Goal: Check status: Check status

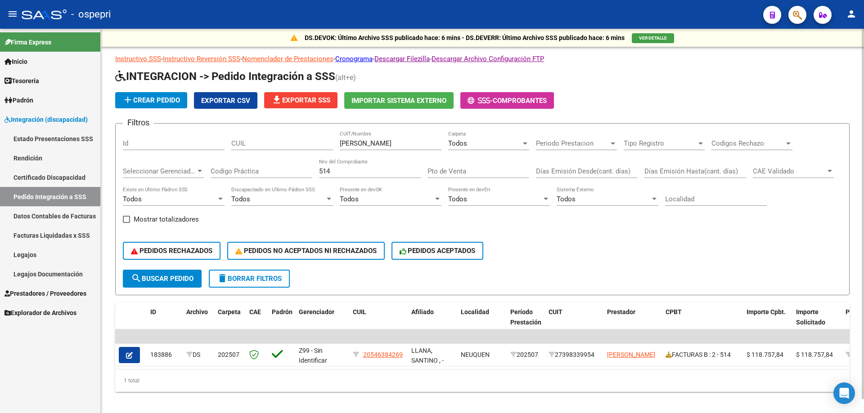
click at [419, 146] on div "[PERSON_NAME] CUIT/Nombre" at bounding box center [391, 140] width 102 height 19
drag, startPoint x: 420, startPoint y: 145, endPoint x: 202, endPoint y: 143, distance: 218.7
click at [202, 143] on div "Filtros Id CUIL [PERSON_NAME] CUIT/Nombre Todos Carpeta Periodo Prestacion Peri…" at bounding box center [482, 200] width 719 height 139
paste input "[PERSON_NAME]"
type input "[PERSON_NAME]"
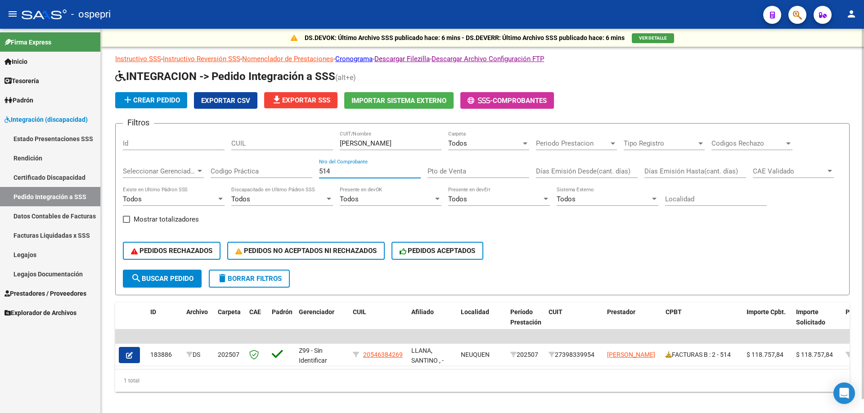
drag, startPoint x: 341, startPoint y: 173, endPoint x: 204, endPoint y: 173, distance: 136.3
click at [204, 173] on div "Filtros Id CUIL [PERSON_NAME] CUIT/Nombre Todos Carpeta Periodo Prestacion Peri…" at bounding box center [482, 200] width 719 height 139
type input "121"
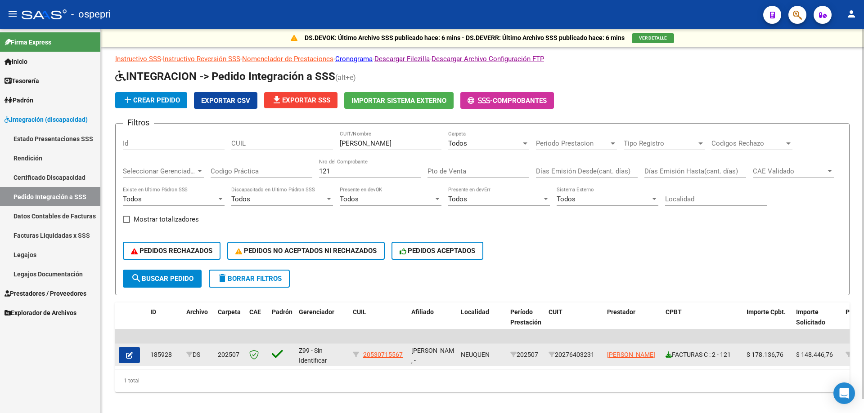
click at [670, 355] on icon at bounding box center [668, 355] width 6 height 6
drag, startPoint x: 118, startPoint y: 355, endPoint x: 123, endPoint y: 355, distance: 4.9
click at [119, 355] on datatable-body-cell at bounding box center [130, 355] width 31 height 22
click at [137, 353] on button "button" at bounding box center [129, 355] width 21 height 16
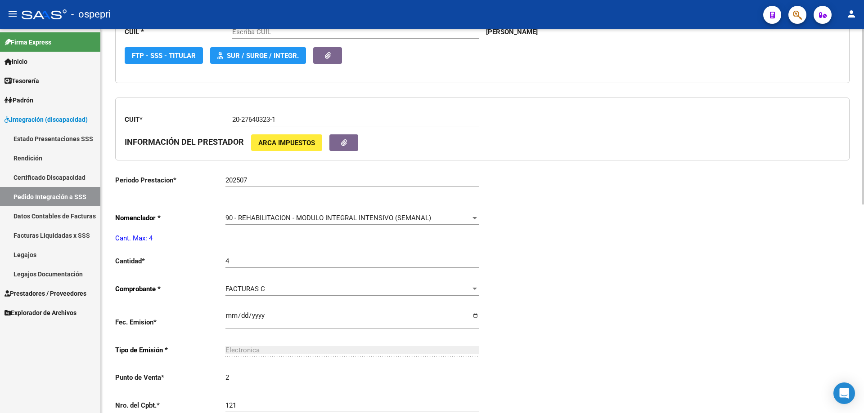
type input "20530715567"
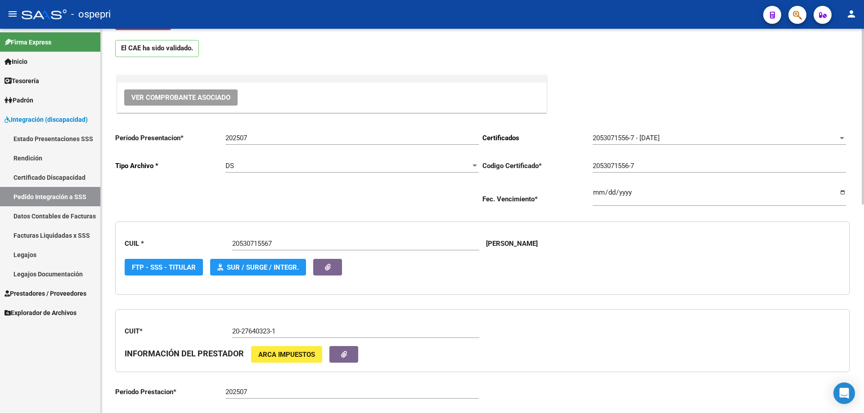
scroll to position [45, 0]
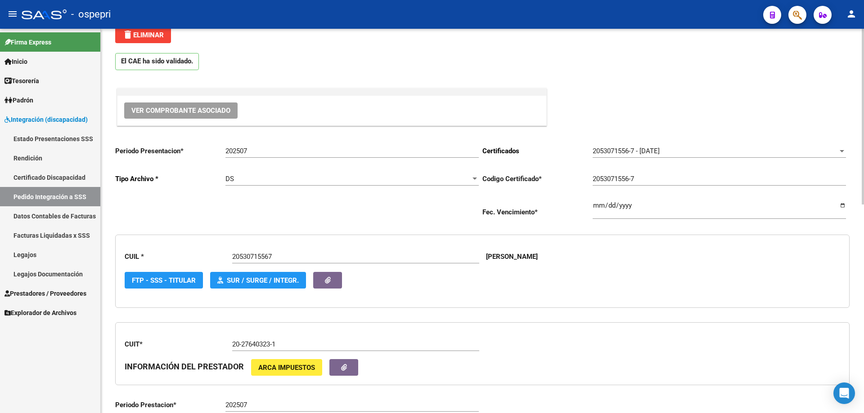
click at [210, 110] on span "Ver Comprobante Asociado" at bounding box center [180, 111] width 99 height 8
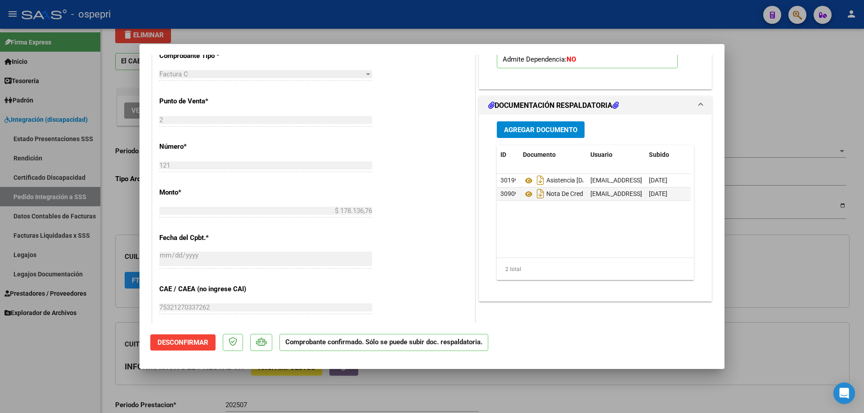
scroll to position [450, 0]
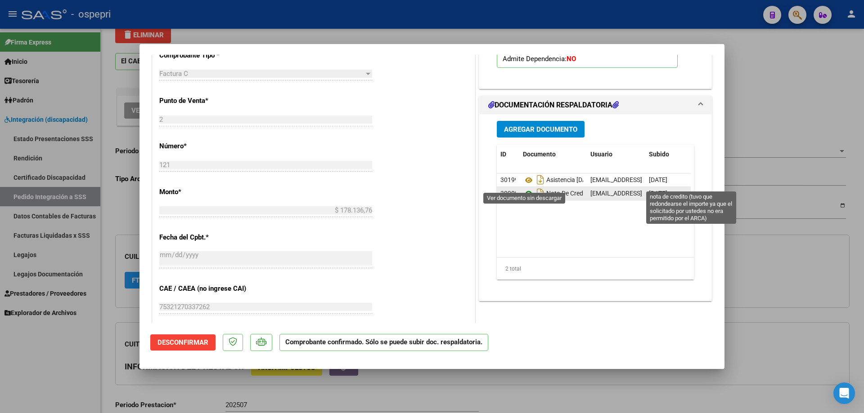
click at [524, 189] on icon at bounding box center [529, 194] width 12 height 11
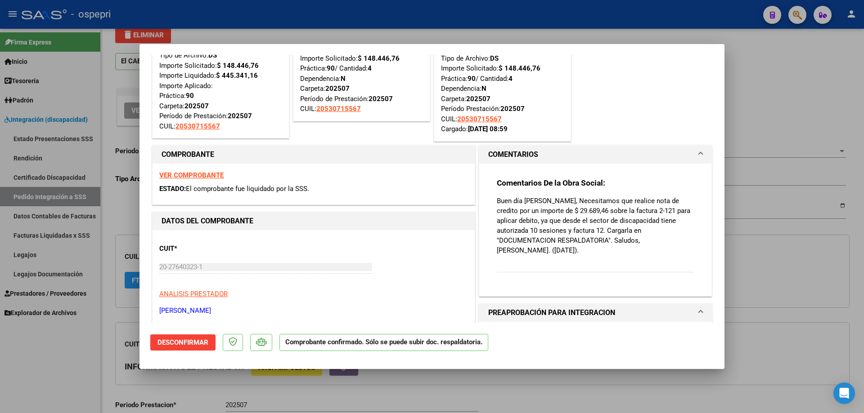
scroll to position [0, 0]
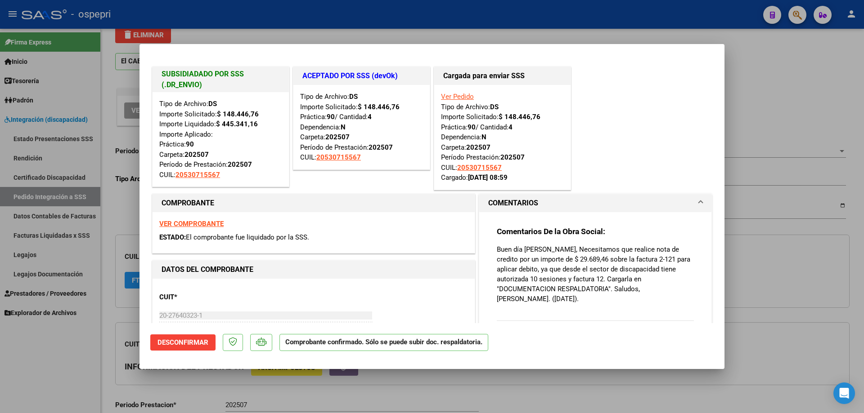
click at [94, 69] on div at bounding box center [432, 206] width 864 height 413
type input "$ 0,00"
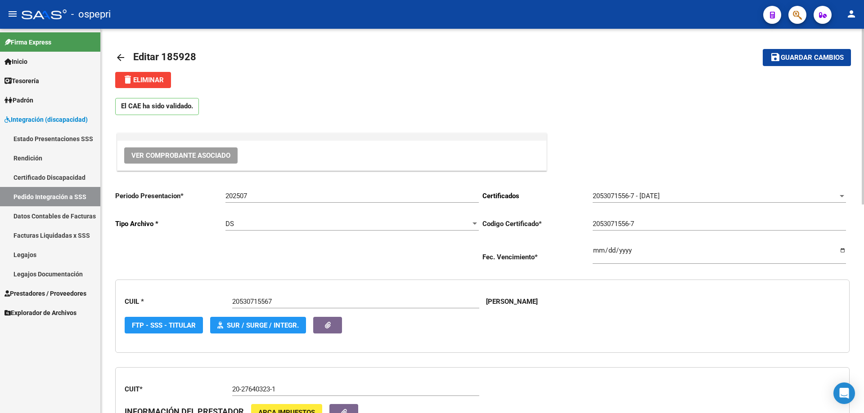
click at [121, 57] on mat-icon "arrow_back" at bounding box center [120, 57] width 11 height 11
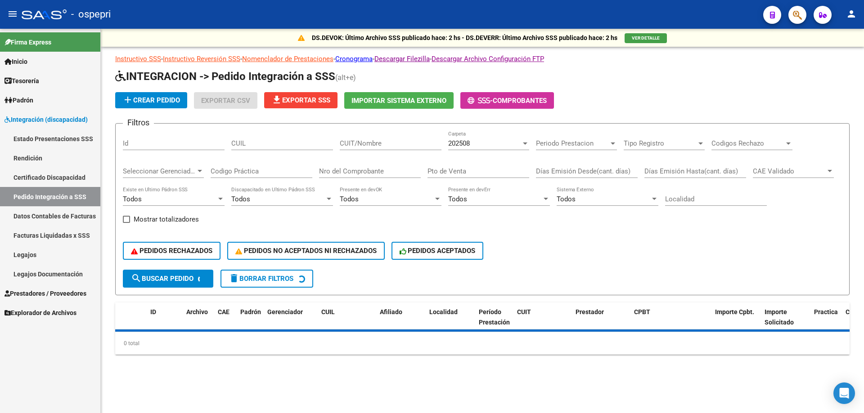
click at [377, 143] on input "CUIT/Nombre" at bounding box center [391, 143] width 102 height 8
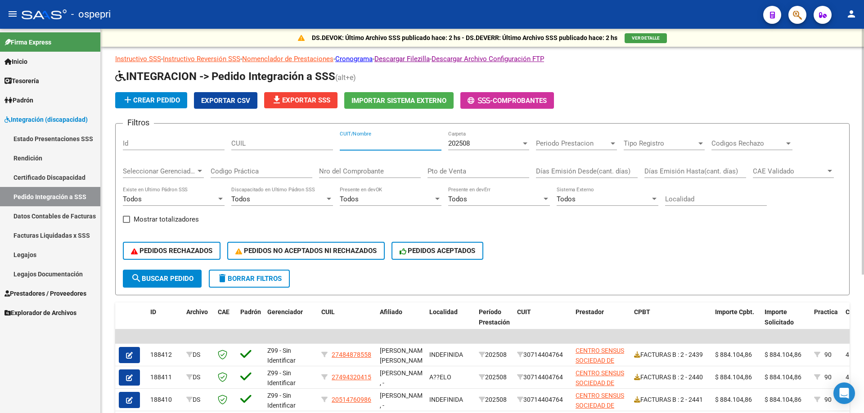
paste input "[PERSON_NAME]"
type input "[PERSON_NAME]"
click at [375, 169] on input "Nro del Comprobante" at bounding box center [370, 171] width 102 height 8
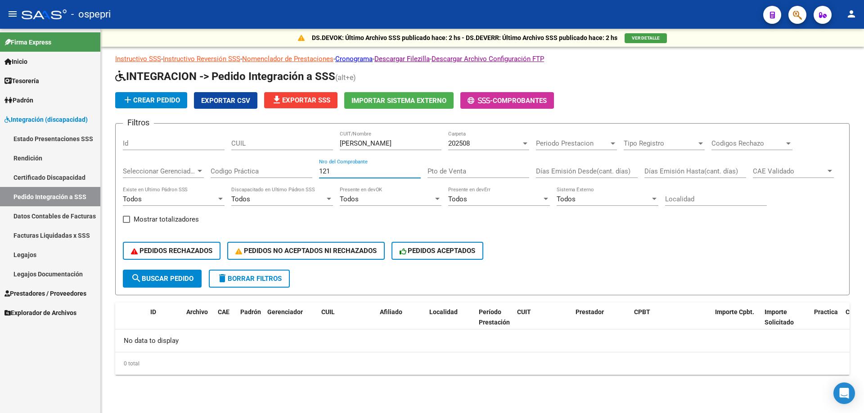
type input "121"
click at [470, 142] on span "202508" at bounding box center [459, 143] width 22 height 8
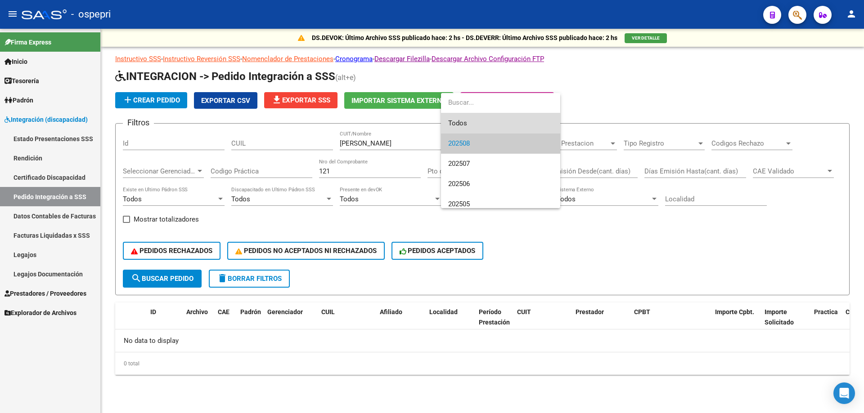
drag, startPoint x: 494, startPoint y: 124, endPoint x: 482, endPoint y: 127, distance: 12.7
click at [491, 124] on span "Todos" at bounding box center [500, 123] width 105 height 20
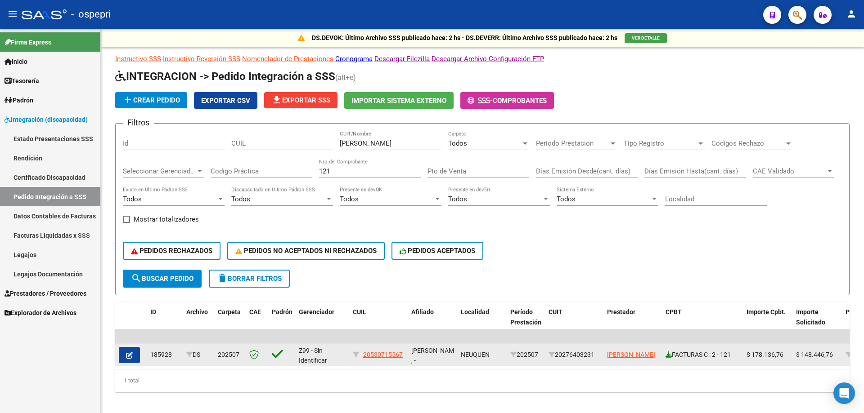
click at [667, 355] on icon at bounding box center [668, 355] width 6 height 6
